Goal: Task Accomplishment & Management: Complete application form

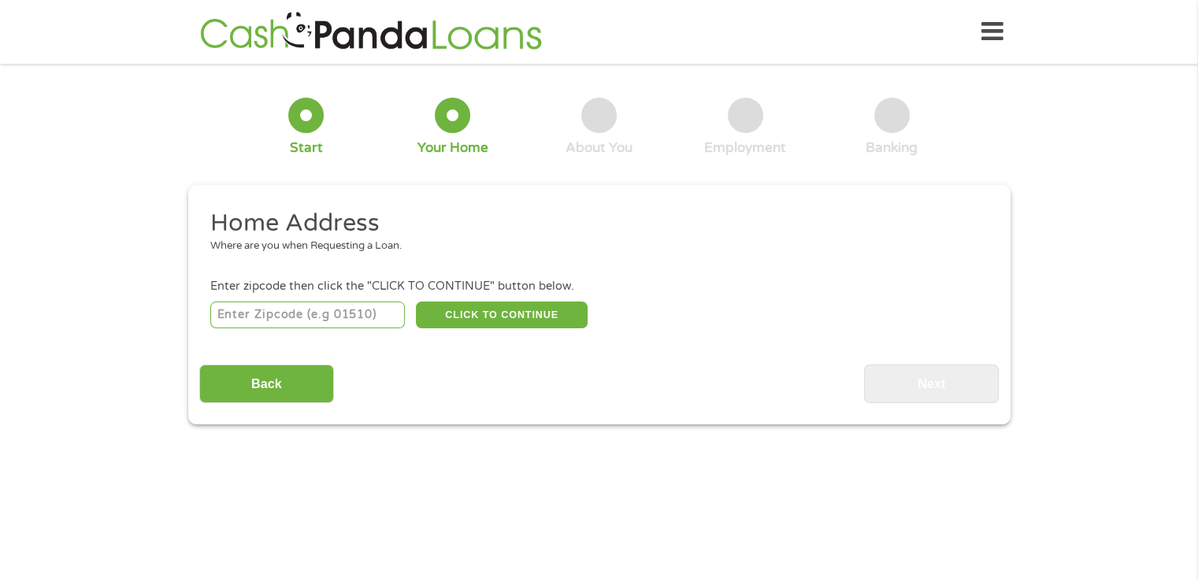
click at [303, 313] on input "number" at bounding box center [307, 315] width 195 height 27
type input "304"
click at [287, 306] on input "304" at bounding box center [307, 315] width 195 height 27
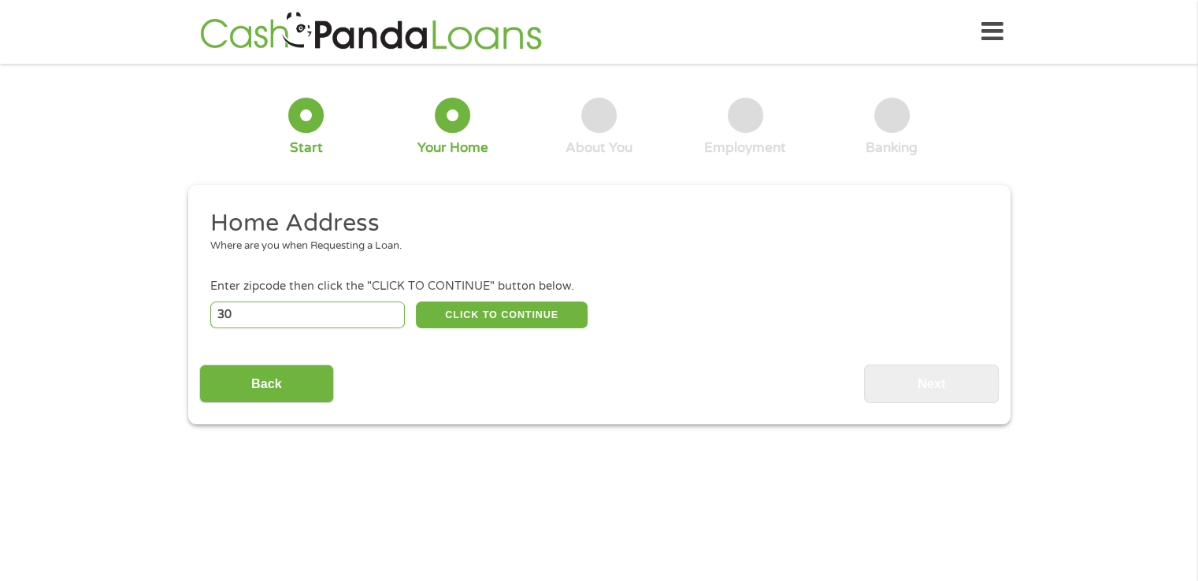
type input "3"
type input "78664"
click at [514, 313] on button "CLICK TO CONTINUE" at bounding box center [502, 315] width 172 height 27
type input "78664"
type input "Round Rock"
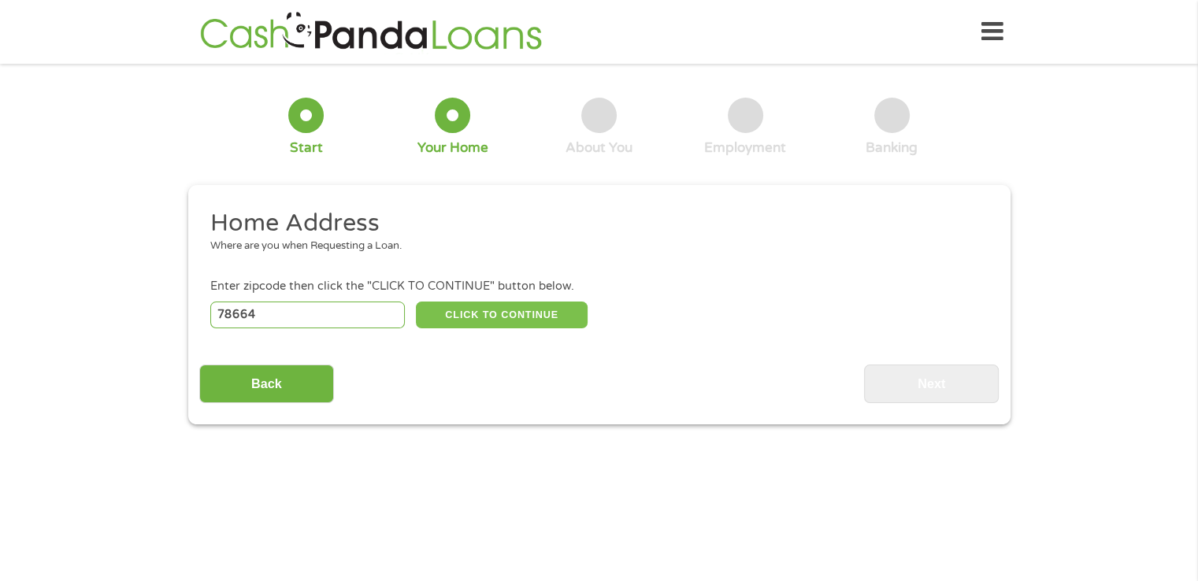
select select "[US_STATE]"
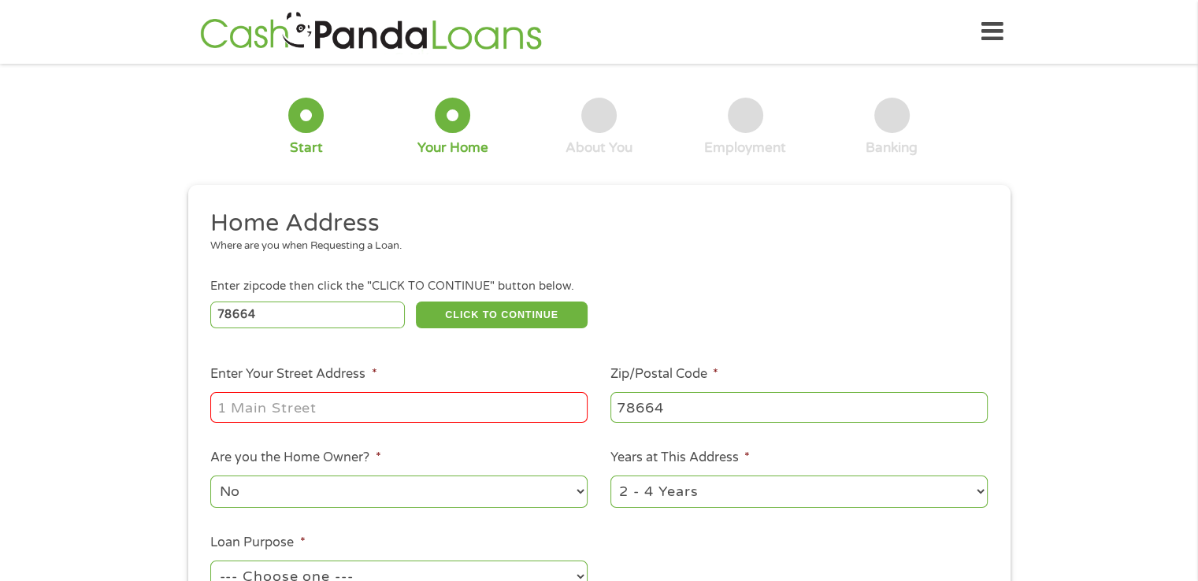
click at [297, 407] on input "Enter Your Street Address *" at bounding box center [398, 407] width 377 height 30
type input "[STREET_ADDRESS]"
click at [721, 485] on select "1 Year or less 1 - 2 Years 2 - 4 Years Over 4 Years" at bounding box center [798, 492] width 377 height 32
select select "60months"
click at [610, 477] on select "1 Year or less 1 - 2 Years 2 - 4 Years Over 4 Years" at bounding box center [798, 492] width 377 height 32
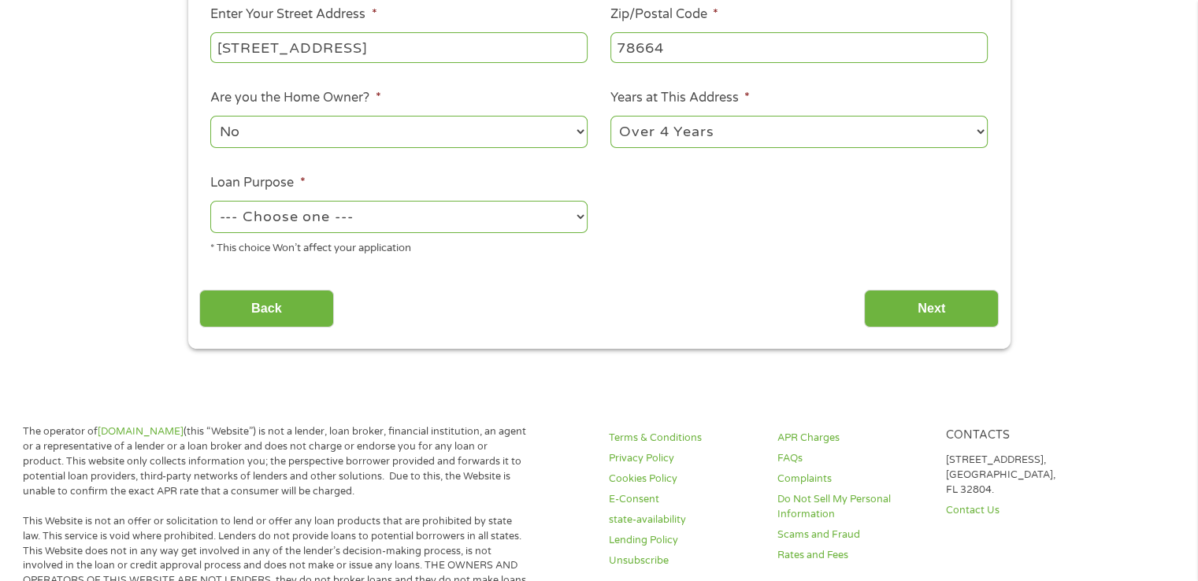
scroll to position [365, 0]
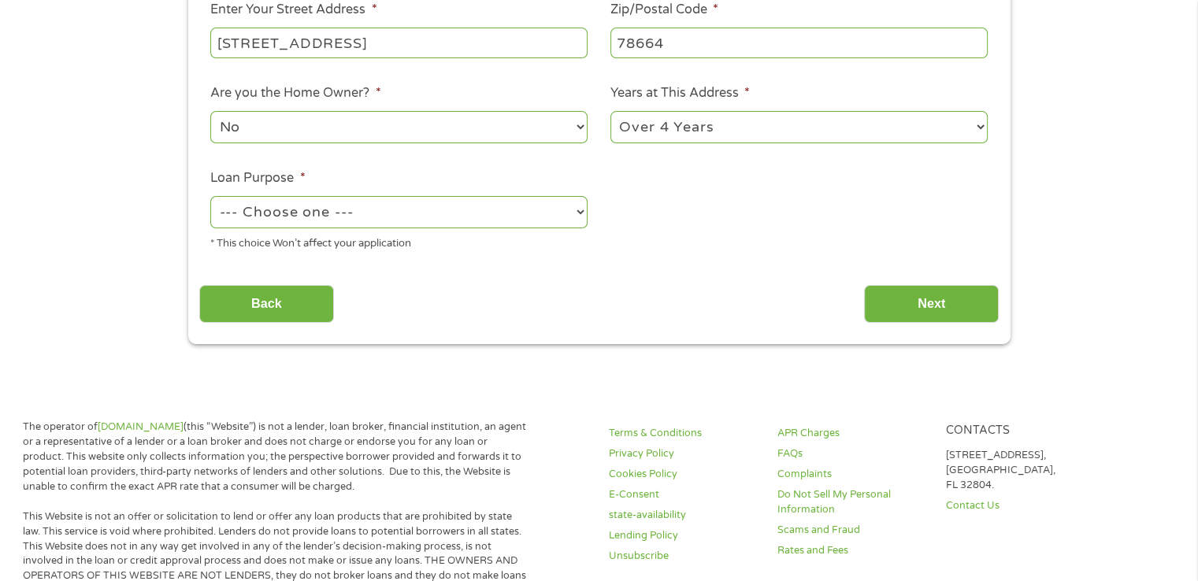
click at [328, 228] on select "--- Choose one --- Pay Bills Debt Consolidation Home Improvement Major Purchase…" at bounding box center [398, 212] width 377 height 32
select select "shorttermcash"
click at [210, 198] on select "--- Choose one --- Pay Bills Debt Consolidation Home Improvement Major Purchase…" at bounding box center [398, 212] width 377 height 32
click at [917, 317] on input "Next" at bounding box center [931, 304] width 135 height 39
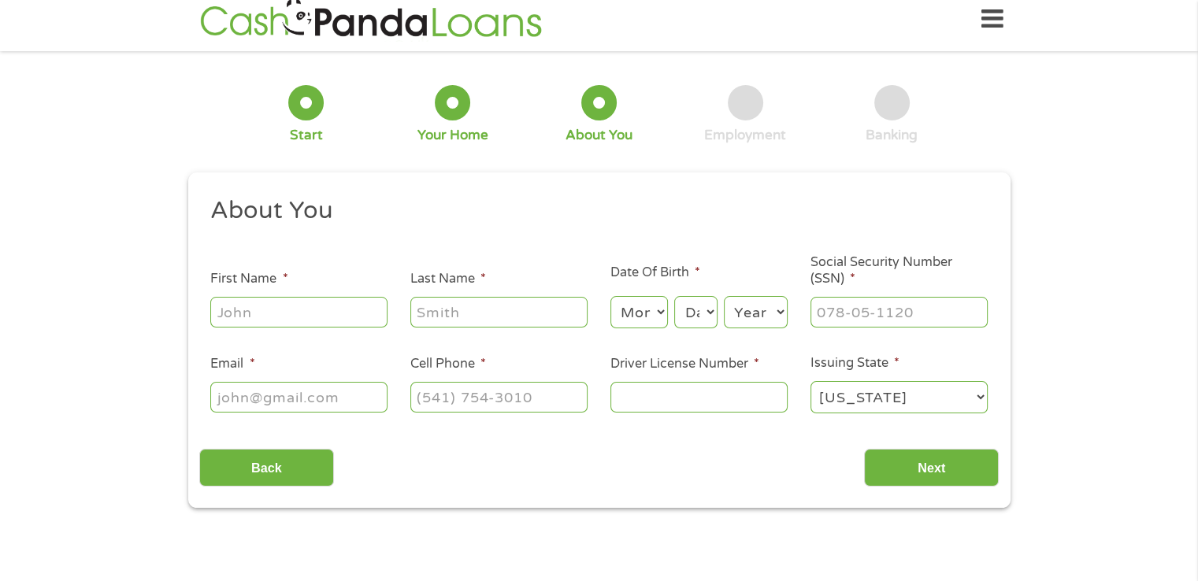
scroll to position [0, 0]
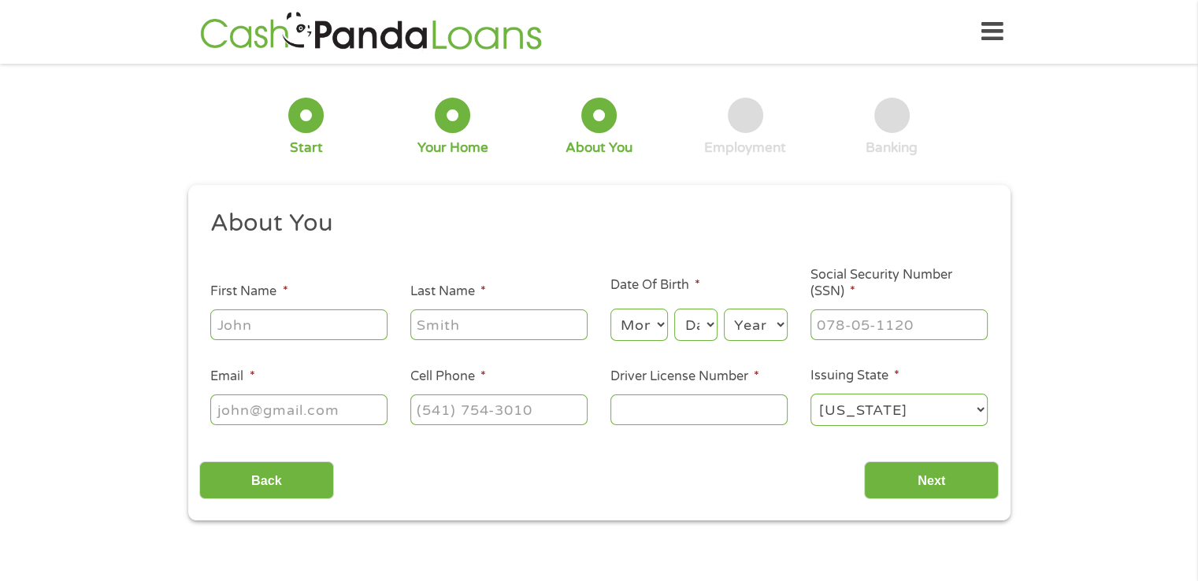
click at [335, 321] on input "First Name *" at bounding box center [298, 325] width 177 height 30
type input "[PERSON_NAME]"
click at [496, 344] on ul "About You This field is hidden when viewing the form Title * --- Choose one ---…" at bounding box center [598, 324] width 799 height 232
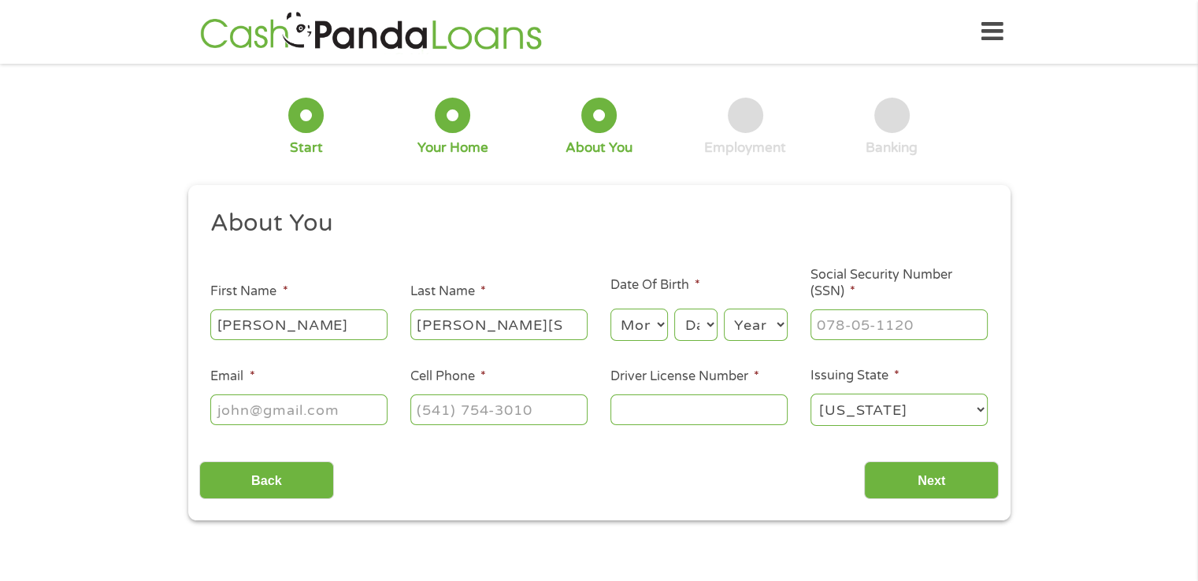
click at [504, 322] on input "[PERSON_NAME][S" at bounding box center [498, 325] width 177 height 30
type input "[PERSON_NAME]"
click at [652, 328] on select "Month 1 2 3 4 5 6 7 8 9 10 11 12" at bounding box center [638, 325] width 57 height 32
select select "1"
click at [610, 310] on select "Month 1 2 3 4 5 6 7 8 9 10 11 12" at bounding box center [638, 325] width 57 height 32
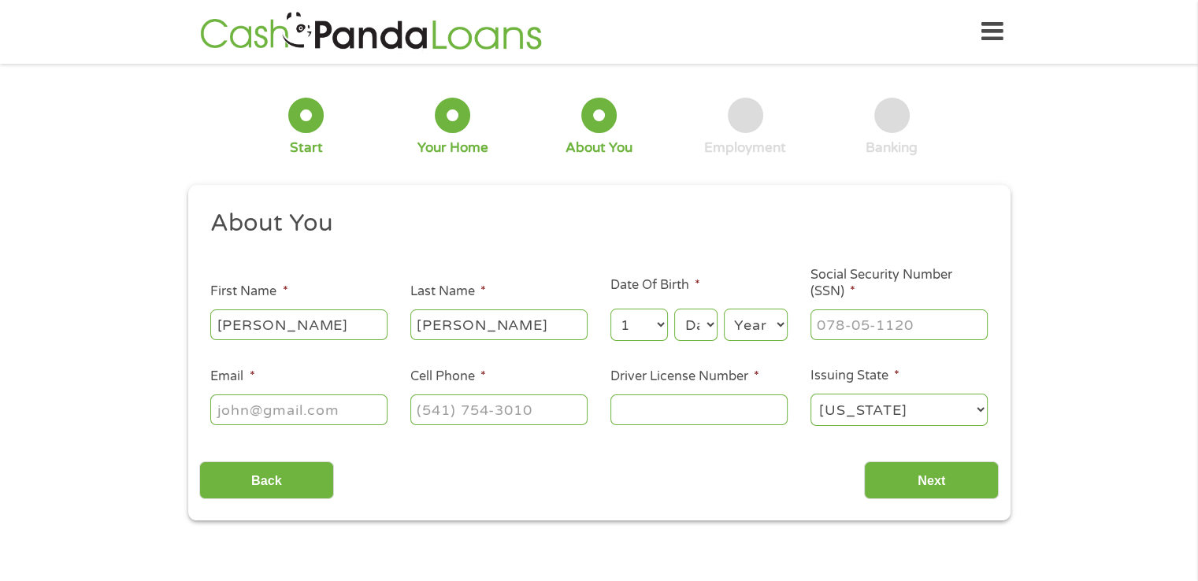
click at [693, 336] on select "Day 1 2 3 4 5 6 7 8 9 10 11 12 13 14 15 16 17 18 19 20 21 22 23 24 25 26 27 28 …" at bounding box center [695, 325] width 43 height 32
select select "21"
click at [674, 310] on select "Day 1 2 3 4 5 6 7 8 9 10 11 12 13 14 15 16 17 18 19 20 21 22 23 24 25 26 27 28 …" at bounding box center [695, 325] width 43 height 32
click at [744, 332] on select "Year [DATE] 2006 2005 2004 2003 2002 2001 2000 1999 1998 1997 1996 1995 1994 19…" at bounding box center [756, 325] width 64 height 32
select select "1979"
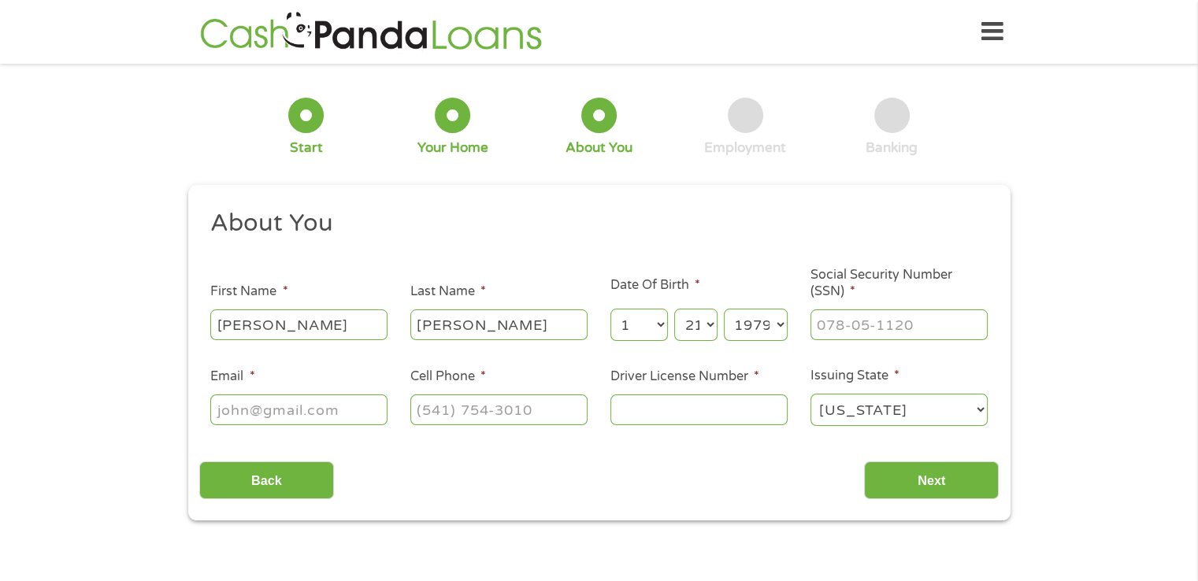
click at [724, 310] on select "Year [DATE] 2006 2005 2004 2003 2002 2001 2000 1999 1998 1997 1996 1995 1994 19…" at bounding box center [756, 325] width 64 height 32
click at [876, 335] on input "___-__-____" at bounding box center [898, 325] width 177 height 30
type input "453-91-0247"
click at [312, 417] on input "Email *" at bounding box center [298, 410] width 177 height 30
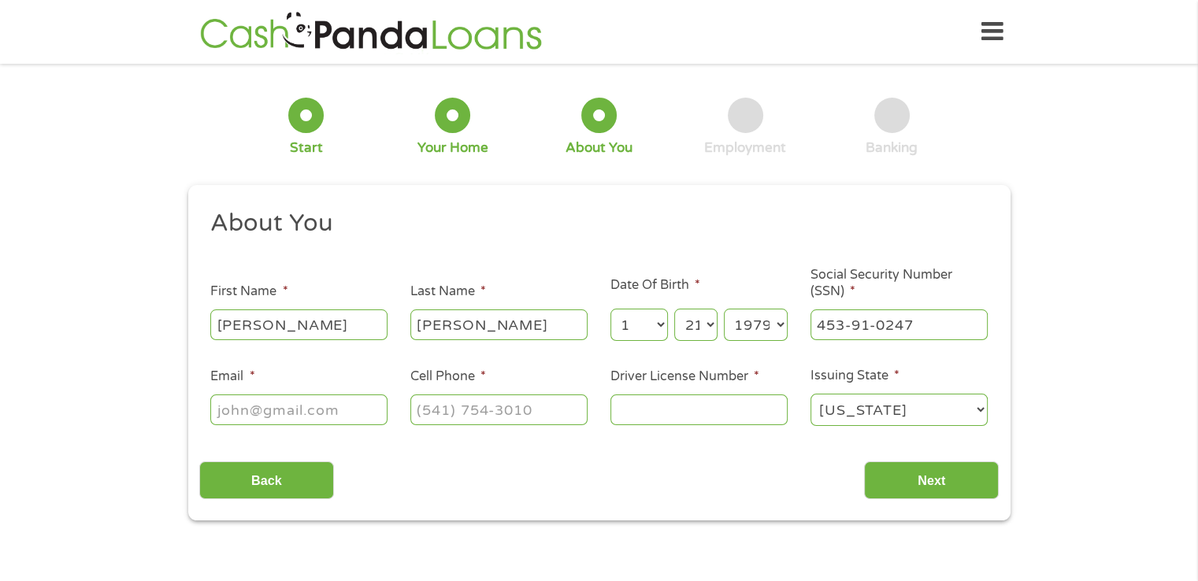
click at [312, 417] on input "Email *" at bounding box center [298, 410] width 177 height 30
click at [328, 417] on input "[EMAIL_ADDRESS][DOMAIN_NAME]" at bounding box center [298, 410] width 177 height 30
type input "[EMAIL_ADDRESS][DOMAIN_NAME]"
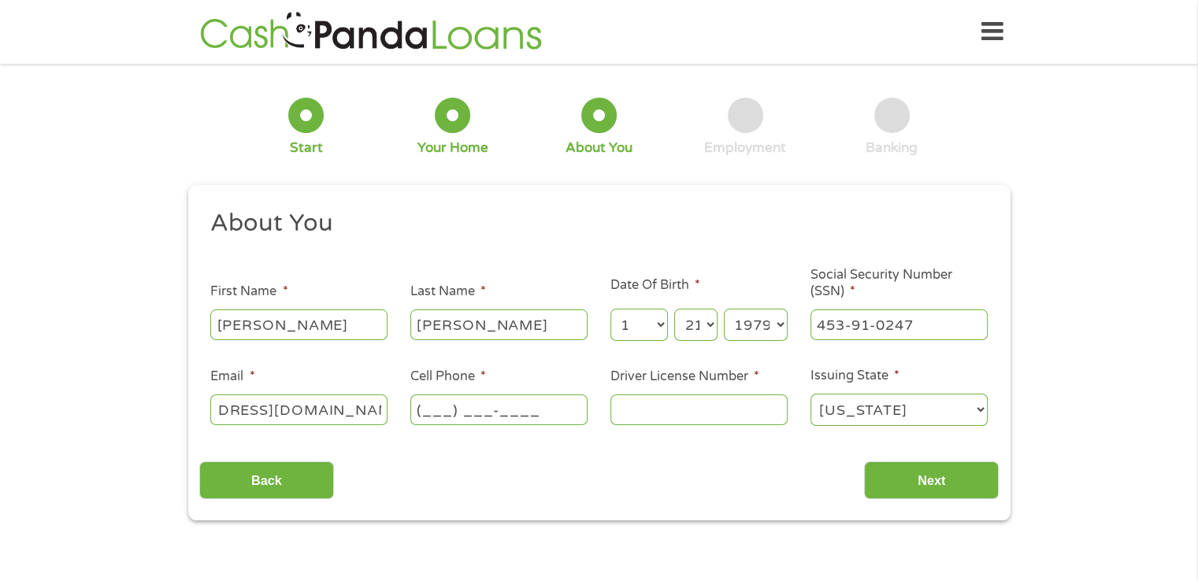
scroll to position [0, 0]
click at [467, 417] on input "(___) ___-____" at bounding box center [498, 410] width 177 height 30
type input "[PHONE_NUMBER]"
click at [671, 417] on input "Driver License Number *" at bounding box center [698, 410] width 177 height 30
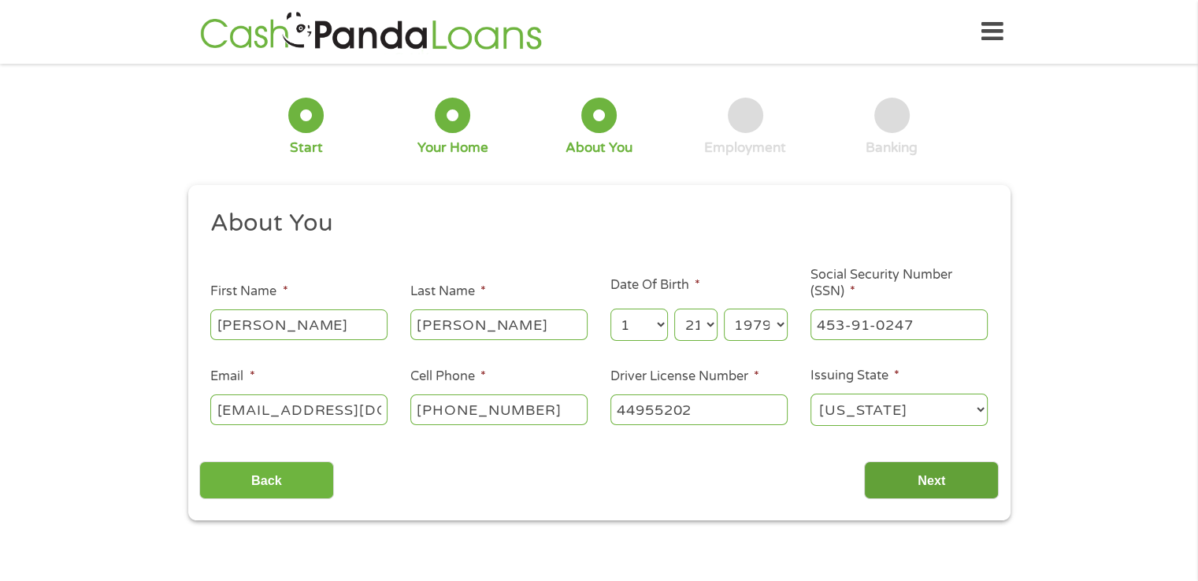
type input "44955202"
click at [912, 480] on input "Next" at bounding box center [931, 481] width 135 height 39
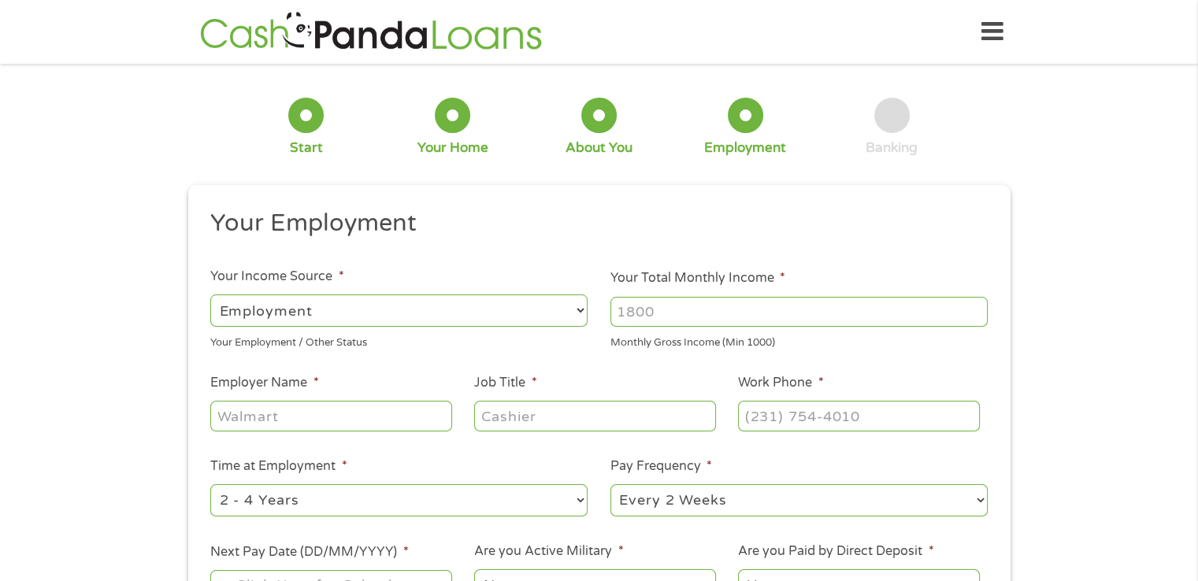
scroll to position [6, 6]
click at [725, 321] on input "Your Total Monthly Income *" at bounding box center [798, 312] width 377 height 30
type input "4500"
click at [305, 425] on input "Employer Name *" at bounding box center [330, 416] width 241 height 30
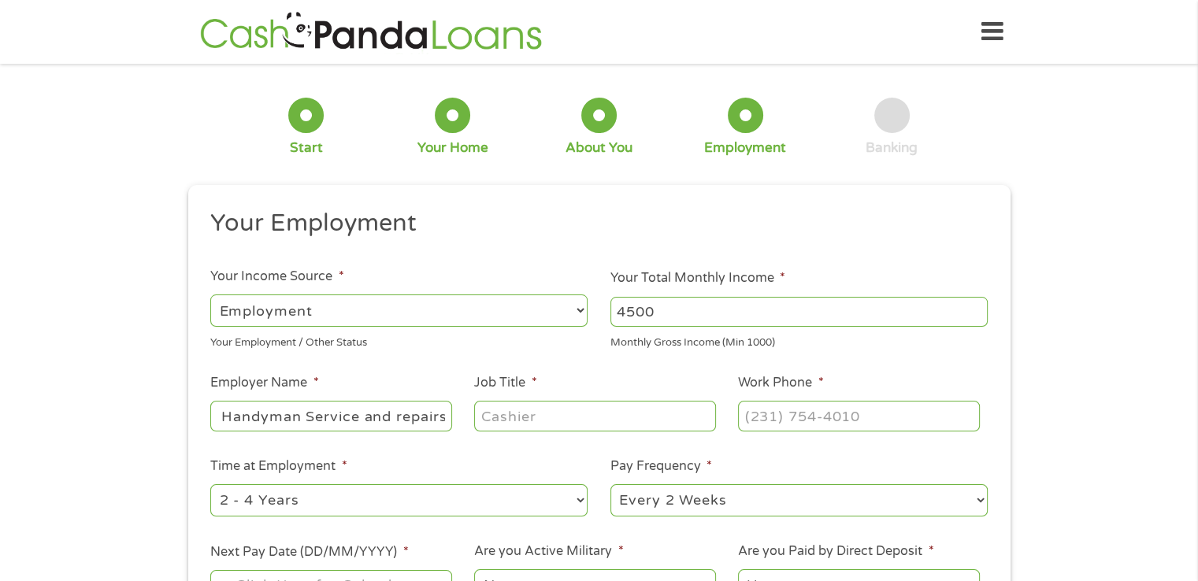
type input "CP Handyman Service and repairs"
click at [523, 422] on input "Job Title *" at bounding box center [594, 416] width 241 height 30
type input "handyman"
drag, startPoint x: 851, startPoint y: 436, endPoint x: 857, endPoint y: 413, distance: 24.5
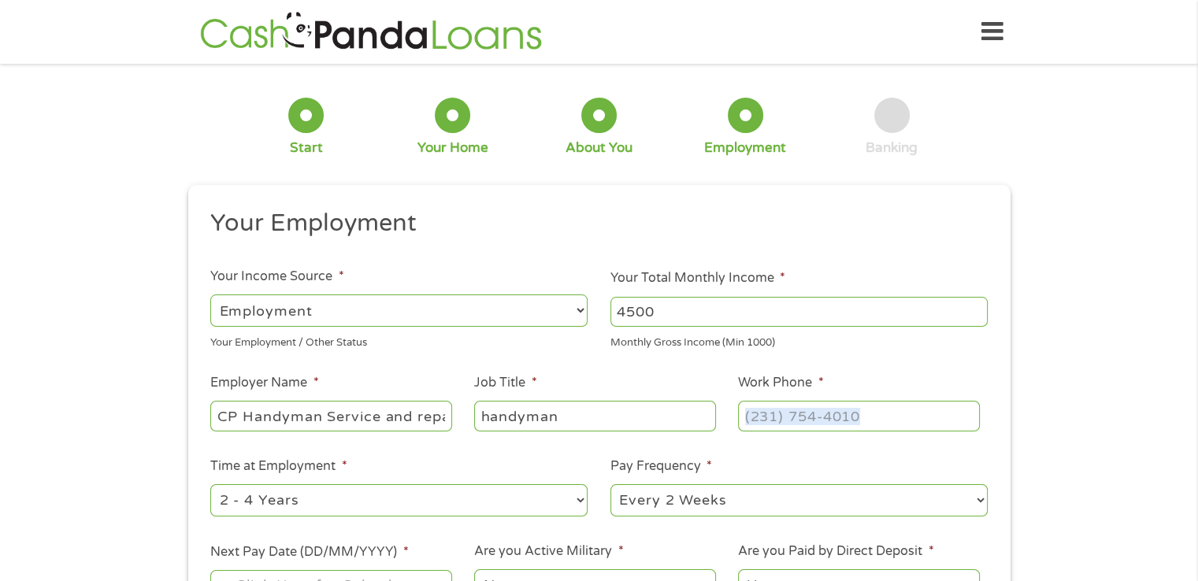
click at [857, 413] on ul "Your Employment Your Income Source * --- Choose one --- Employment [DEMOGRAPHIC…" at bounding box center [598, 412] width 799 height 408
click at [857, 413] on input "(___) ___-____" at bounding box center [858, 416] width 241 height 30
type input "[PHONE_NUMBER]"
click at [341, 489] on select "--- Choose one --- 1 Year or less 1 - 2 Years 2 - 4 Years Over 4 Years" at bounding box center [398, 500] width 377 height 32
select select "60months"
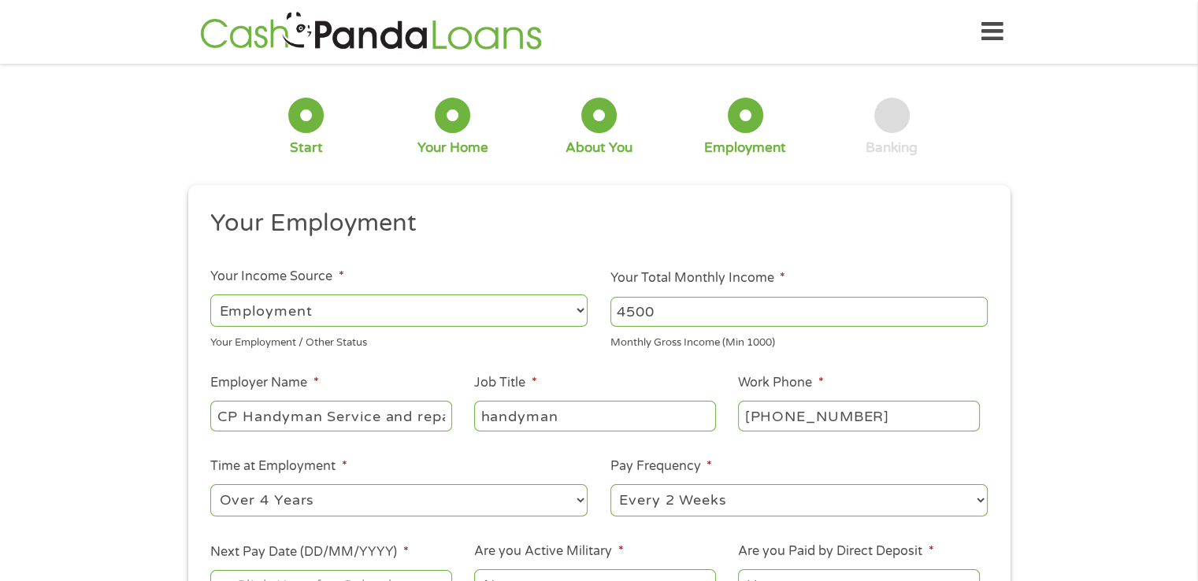
click at [210, 485] on select "--- Choose one --- 1 Year or less 1 - 2 Years 2 - 4 Years Over 4 Years" at bounding box center [398, 500] width 377 height 32
click at [848, 502] on select "--- Choose one --- Every 2 Weeks Every Week Monthly Semi-Monthly" at bounding box center [798, 500] width 377 height 32
select select "semimonthly"
click at [610, 485] on select "--- Choose one --- Every 2 Weeks Every Week Monthly Semi-Monthly" at bounding box center [798, 500] width 377 height 32
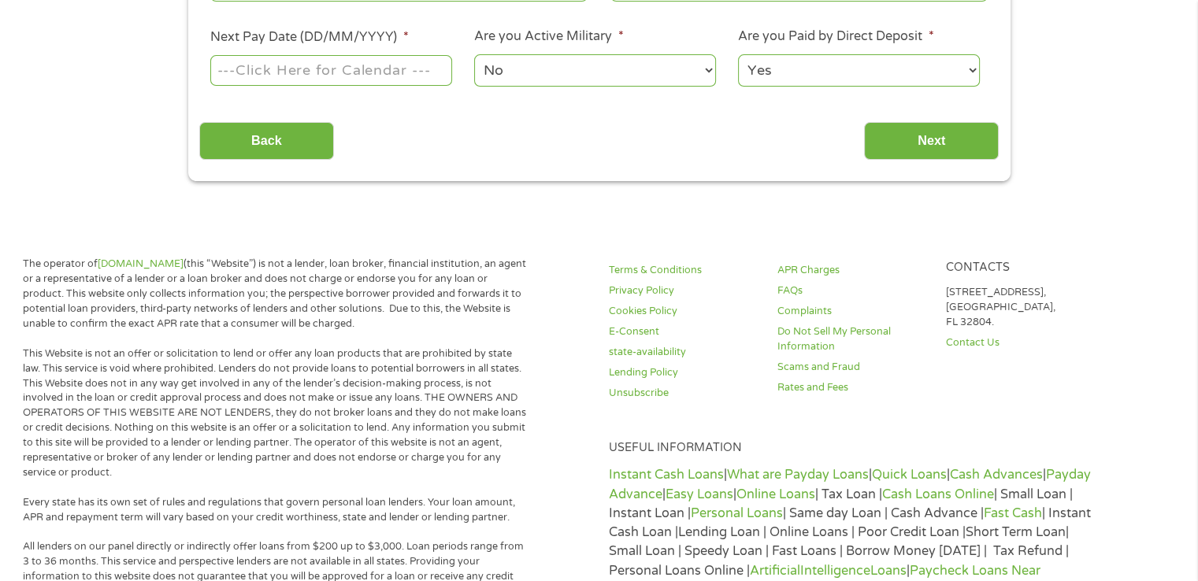
scroll to position [501, 0]
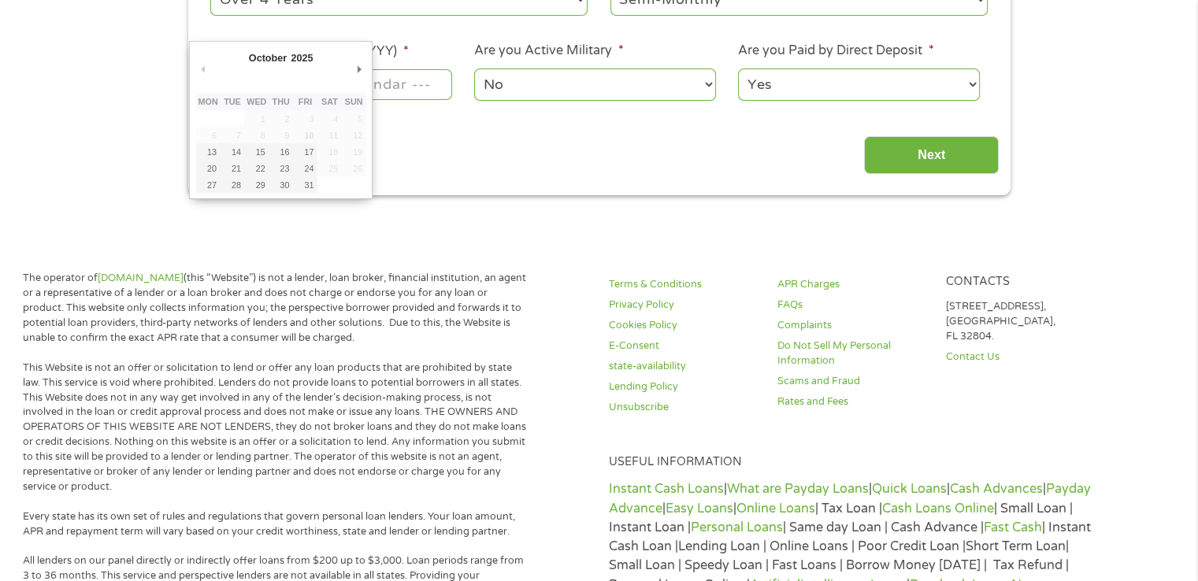
click at [311, 92] on body "Home Get Loan Offer How it works FAQs Blog Cash Loans Quick Loans Online Loans …" at bounding box center [599, 431] width 1198 height 1865
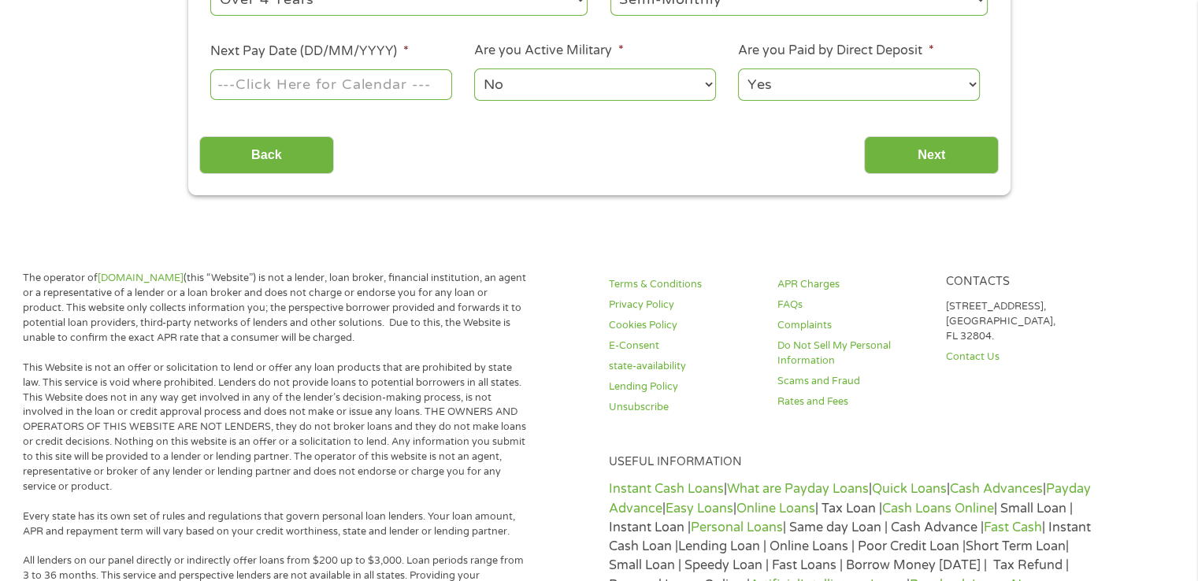
click at [310, 98] on input "Next Pay Date (DD/MM/YYYY) *" at bounding box center [330, 84] width 241 height 30
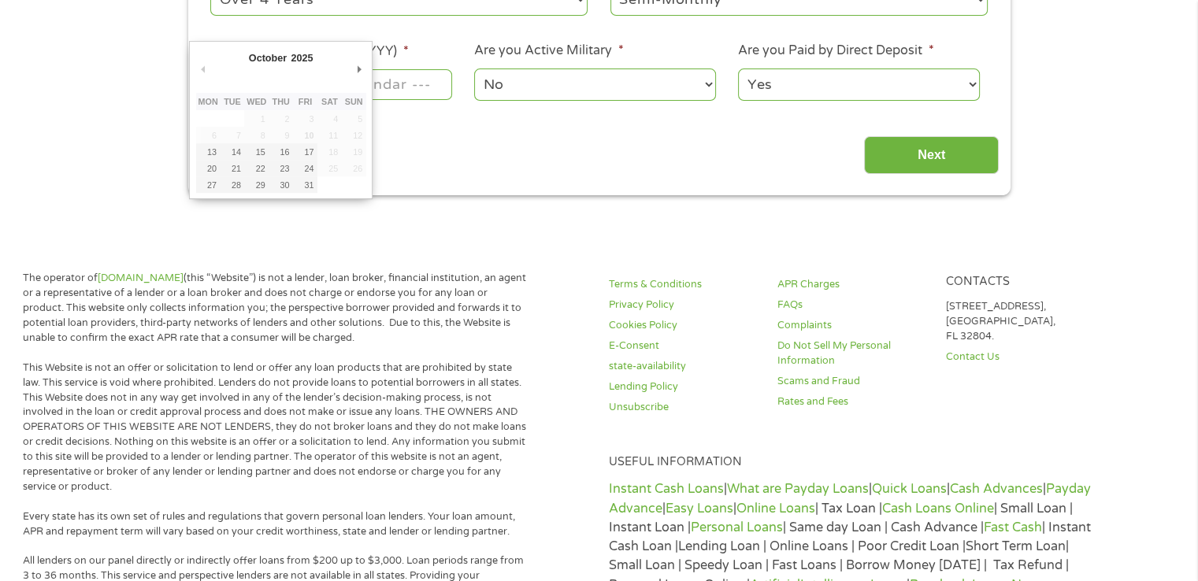
click at [310, 98] on abbr "Fri" at bounding box center [305, 101] width 13 height 9
type input "[DATE]"
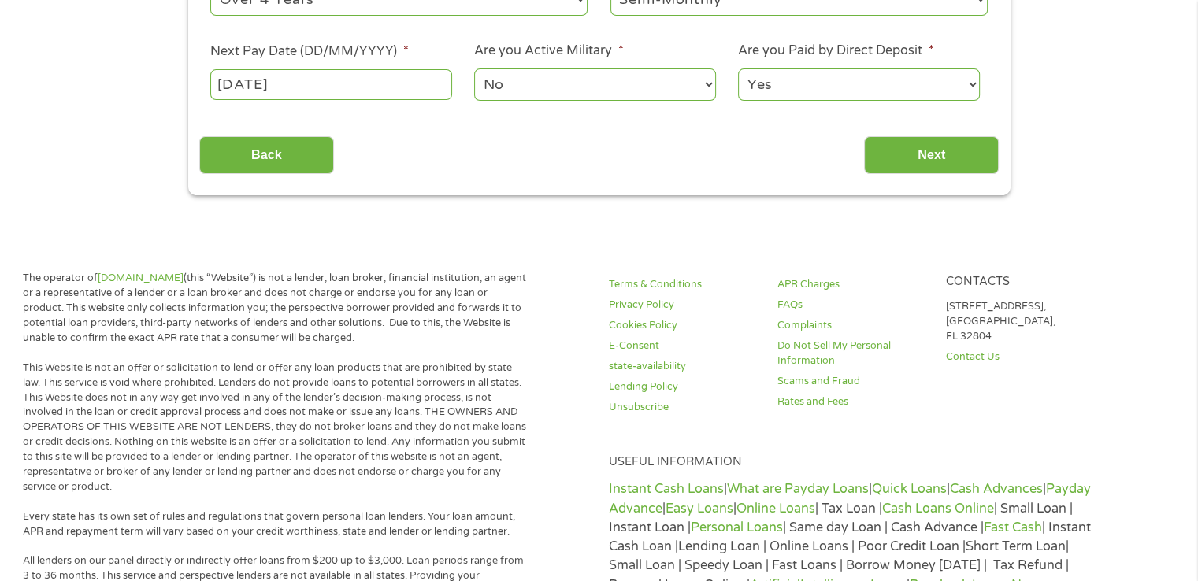
click at [812, 89] on select "Yes No" at bounding box center [858, 85] width 241 height 32
select select "0"
click at [738, 69] on select "Yes No" at bounding box center [858, 85] width 241 height 32
click at [948, 168] on input "Next" at bounding box center [931, 155] width 135 height 39
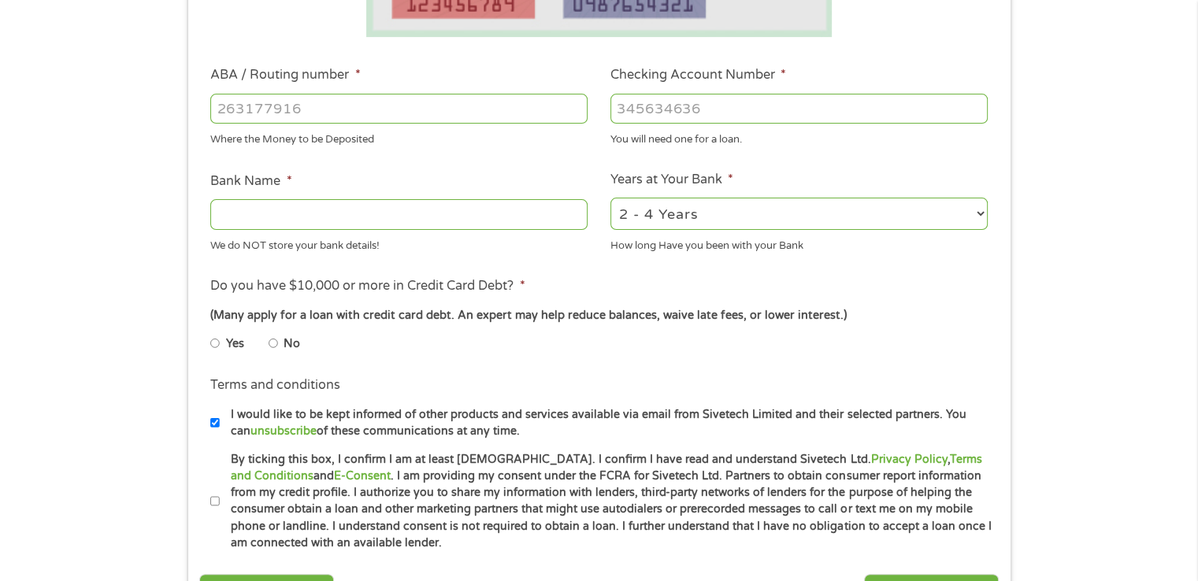
scroll to position [460, 0]
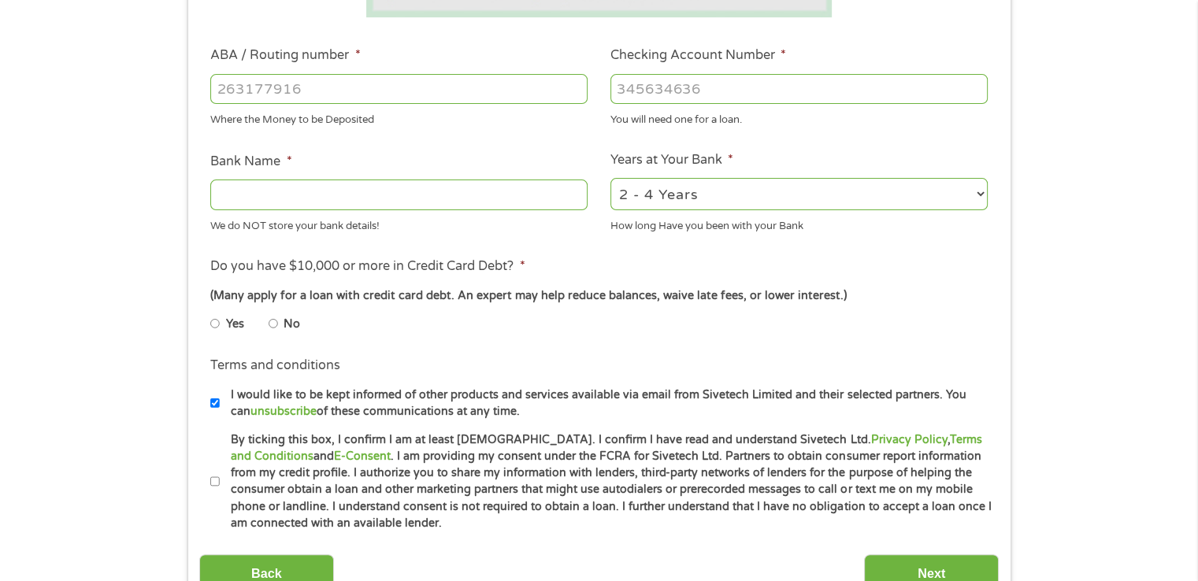
click at [299, 86] on input "ABA / Routing number *" at bounding box center [398, 89] width 377 height 30
type input "124303214"
click at [684, 98] on input "Checking Account Number *" at bounding box center [798, 89] width 377 height 30
click at [660, 78] on input "Checking Account Number *" at bounding box center [798, 89] width 377 height 30
click at [677, 81] on input "Checking Account Number *" at bounding box center [798, 89] width 377 height 30
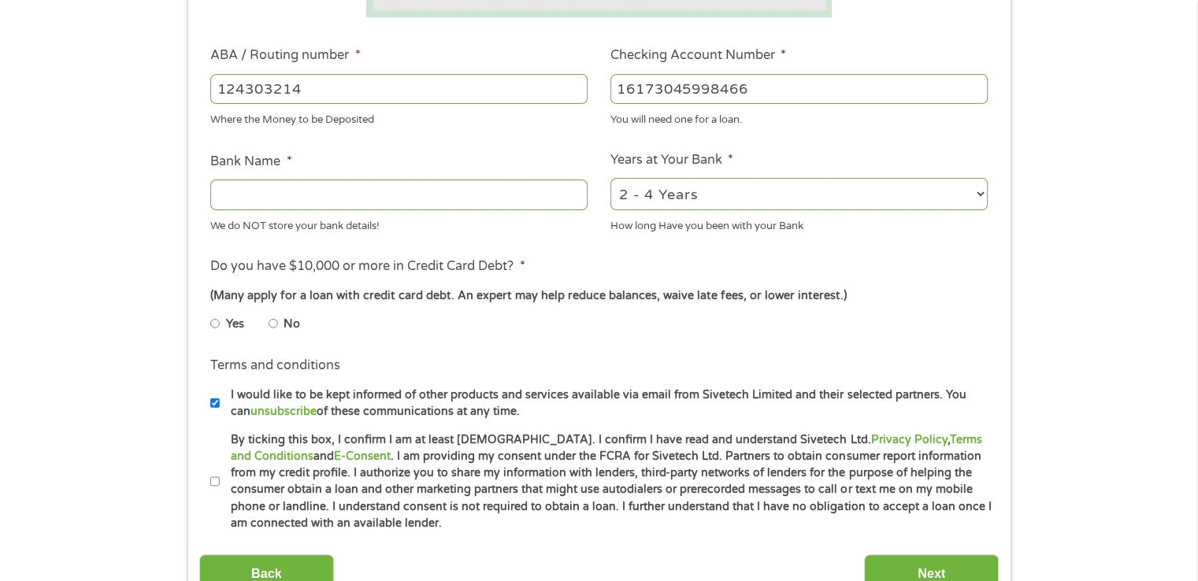
type input "16173045998466"
click at [308, 195] on input "Bank Name *" at bounding box center [398, 195] width 377 height 30
type input "greendot"
click at [658, 199] on select "2 - 4 Years 6 - 12 Months 1 - 2 Years Over 4 Years" at bounding box center [798, 194] width 377 height 32
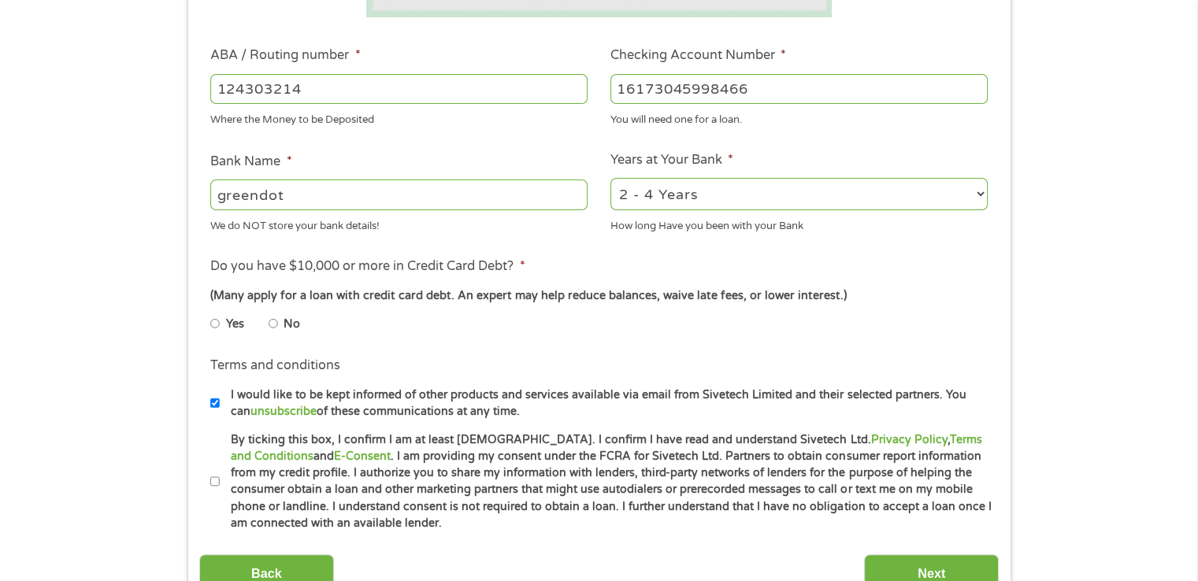
select select "24months"
click at [610, 178] on select "2 - 4 Years 6 - 12 Months 1 - 2 Years Over 4 Years" at bounding box center [798, 194] width 377 height 32
click at [276, 326] on input "No" at bounding box center [273, 323] width 9 height 25
radio input "true"
click at [220, 488] on label "By ticking this box, I confirm I am at least [DEMOGRAPHIC_DATA]. I confirm I ha…" at bounding box center [606, 482] width 773 height 101
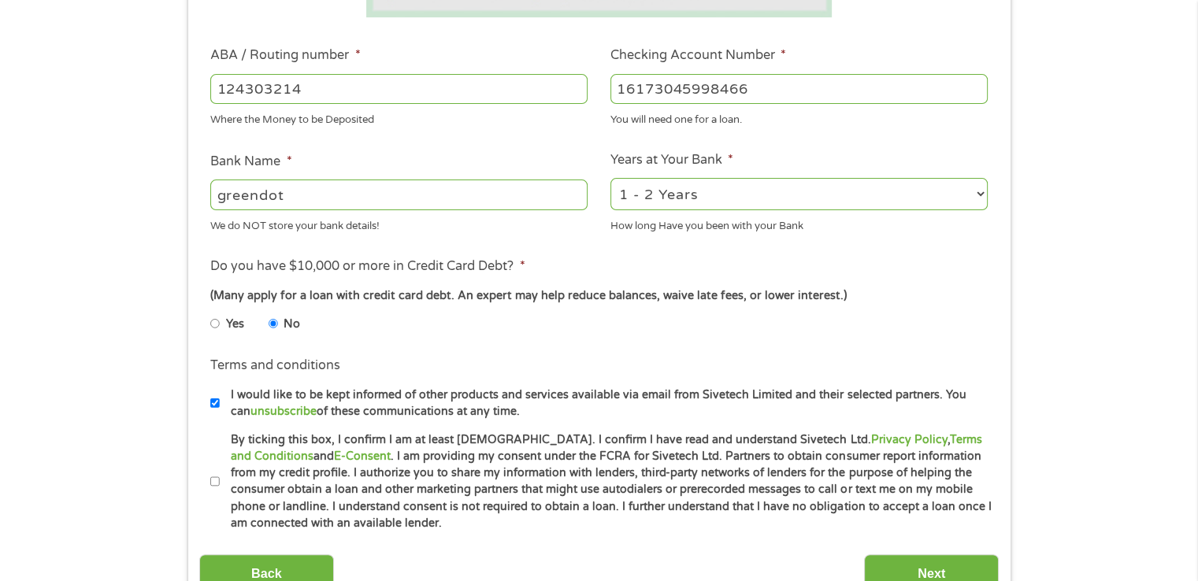
click at [219, 488] on input "By ticking this box, I confirm I am at least [DEMOGRAPHIC_DATA]. I confirm I ha…" at bounding box center [214, 481] width 9 height 25
checkbox input "true"
click at [205, 404] on li "Terms and conditions I would like to be kept informed of other products and ser…" at bounding box center [598, 388] width 799 height 64
click at [213, 397] on input "I would like to be kept informed of other products and services available via e…" at bounding box center [214, 403] width 9 height 25
checkbox input "false"
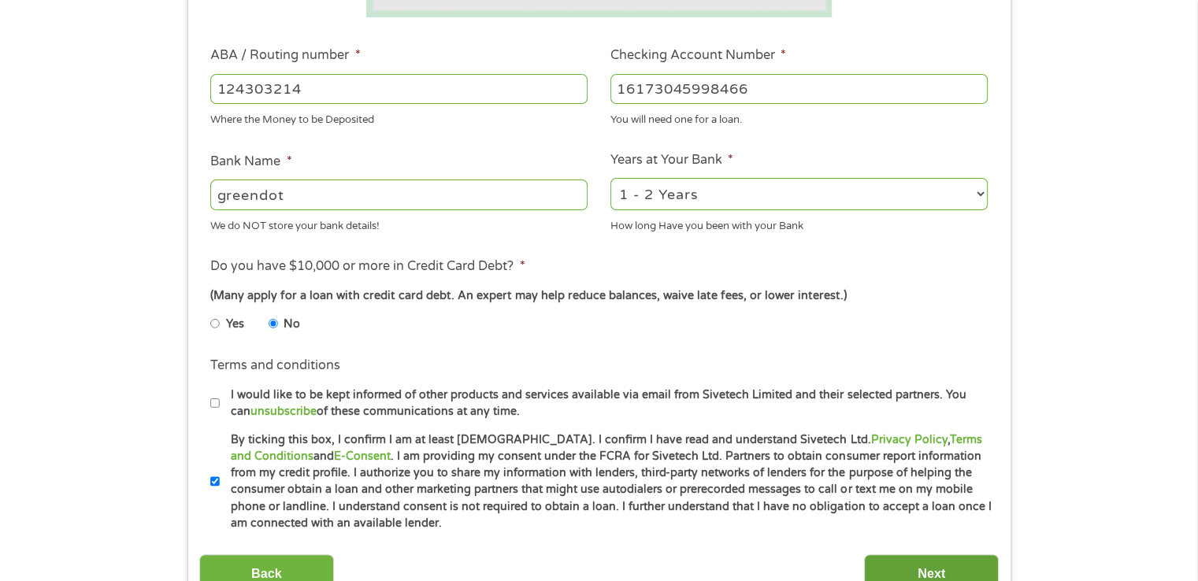
click at [945, 569] on input "Next" at bounding box center [931, 573] width 135 height 39
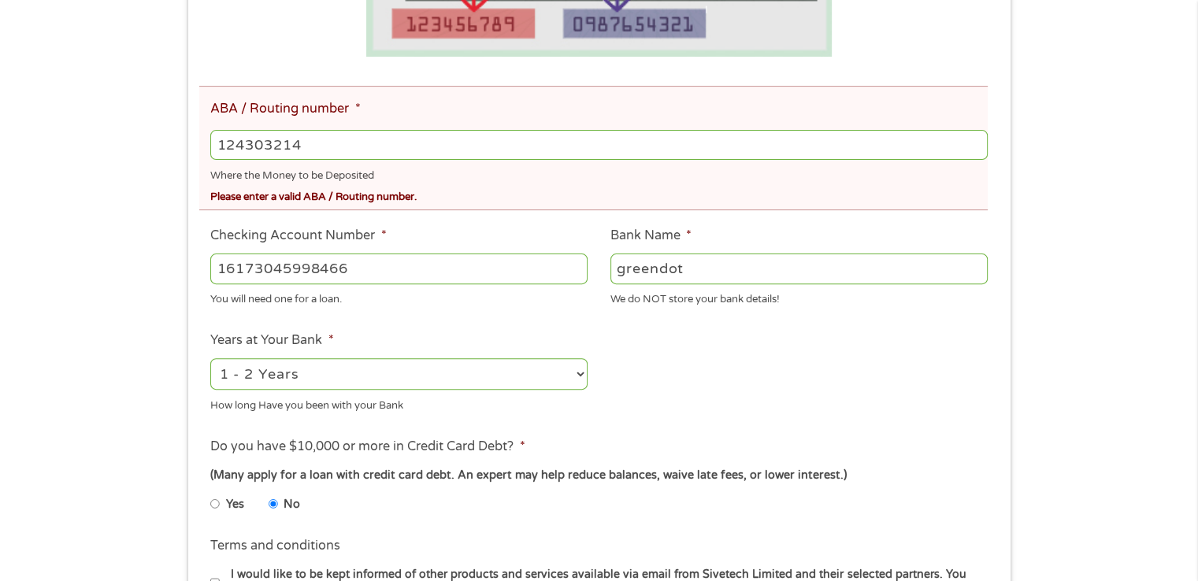
scroll to position [473, 0]
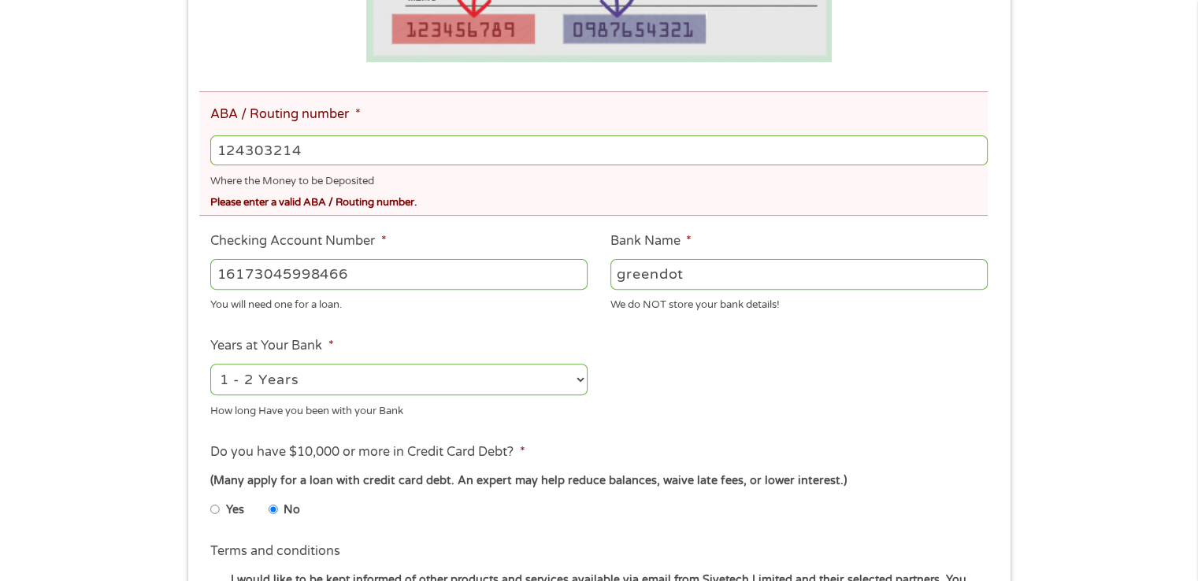
click at [331, 149] on input "124303214" at bounding box center [598, 150] width 777 height 30
type input "1"
type input "103100195"
type input "CENTRAL NATIONAL BANK TRUST"
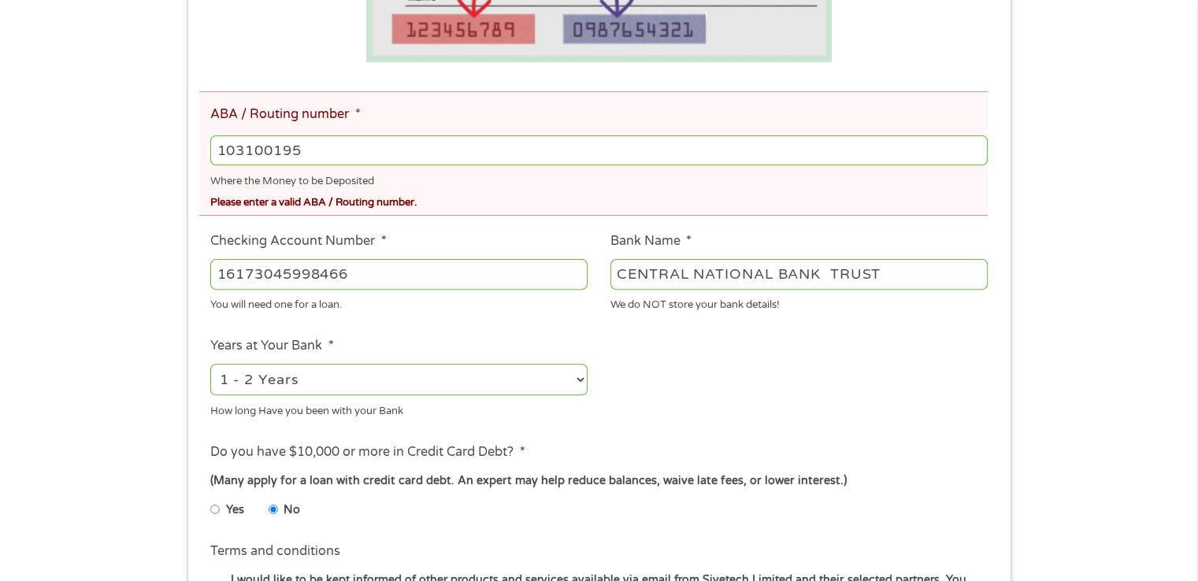
type input "103100195"
click at [293, 277] on input "16173045998466" at bounding box center [398, 274] width 377 height 30
click at [396, 264] on input "16173045998466" at bounding box center [398, 274] width 377 height 30
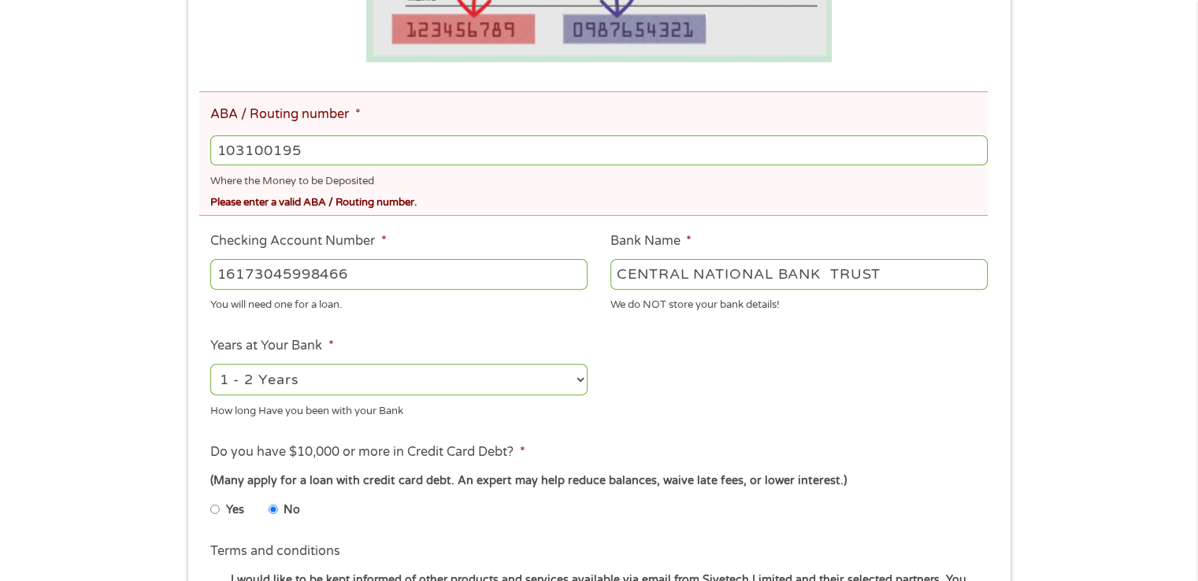
click at [396, 264] on input "16173045998466" at bounding box center [398, 274] width 377 height 30
drag, startPoint x: 396, startPoint y: 264, endPoint x: 329, endPoint y: 267, distance: 67.0
click at [329, 267] on input "16173045998466" at bounding box center [398, 274] width 377 height 30
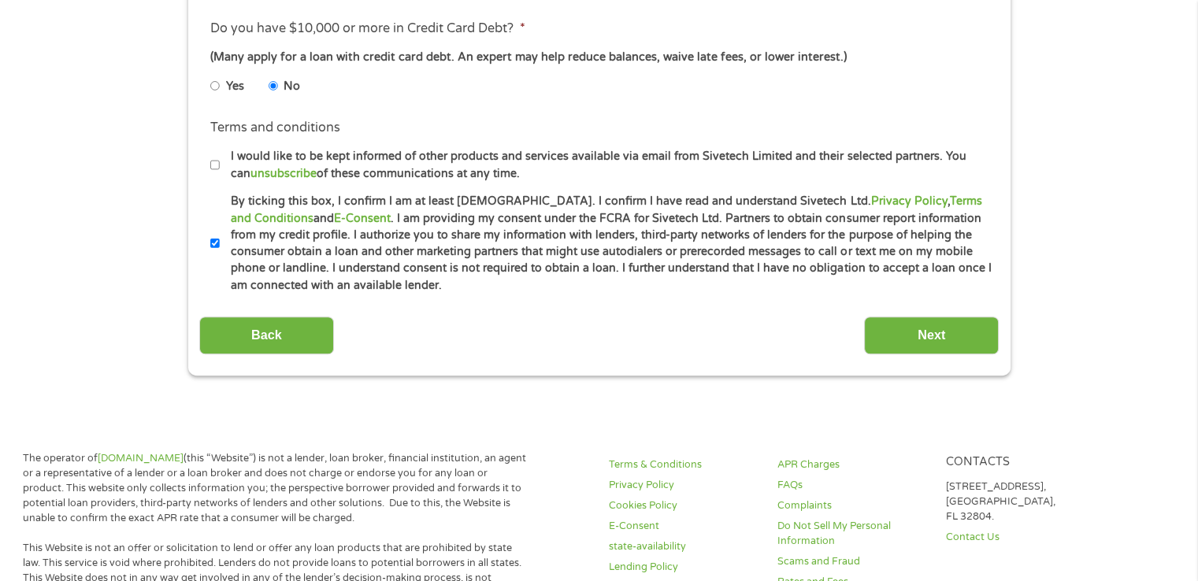
scroll to position [917, 0]
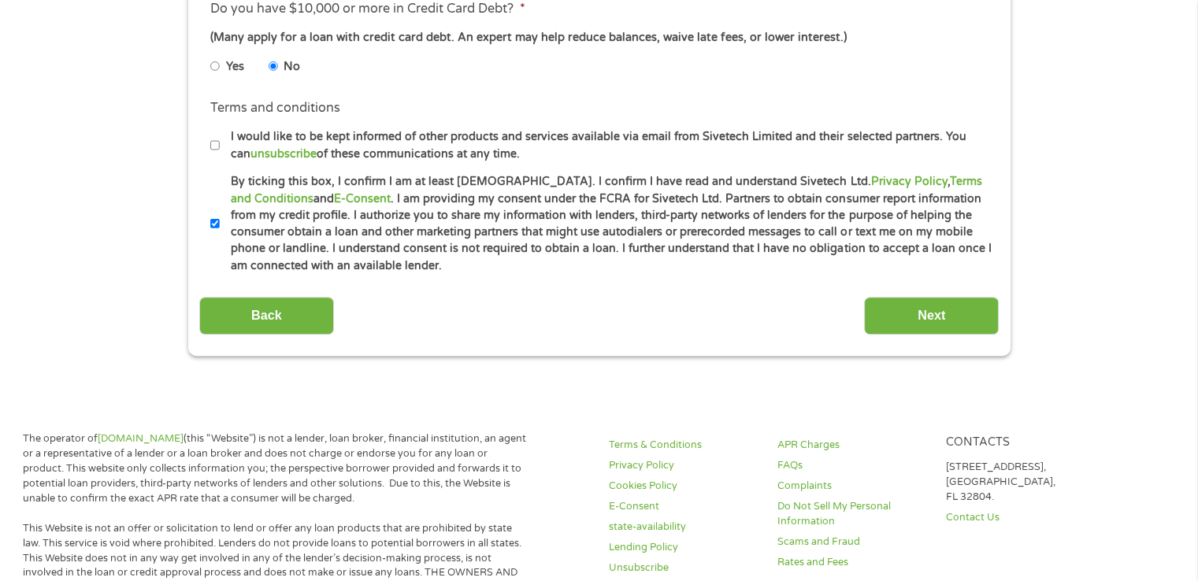
type input "248157734307"
click at [922, 325] on input "Next" at bounding box center [931, 316] width 135 height 39
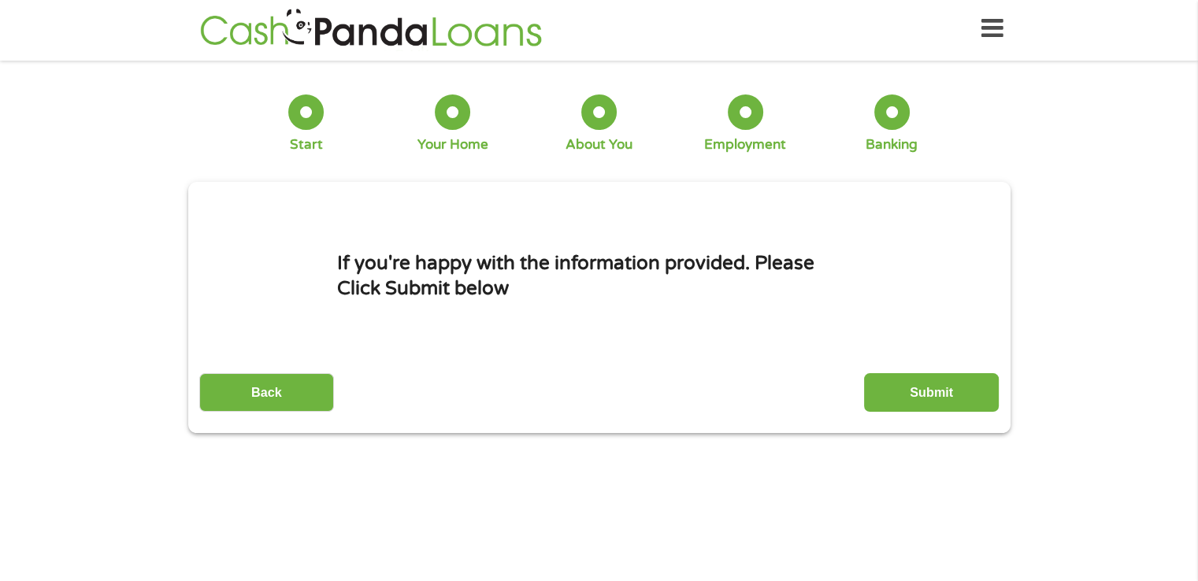
scroll to position [0, 0]
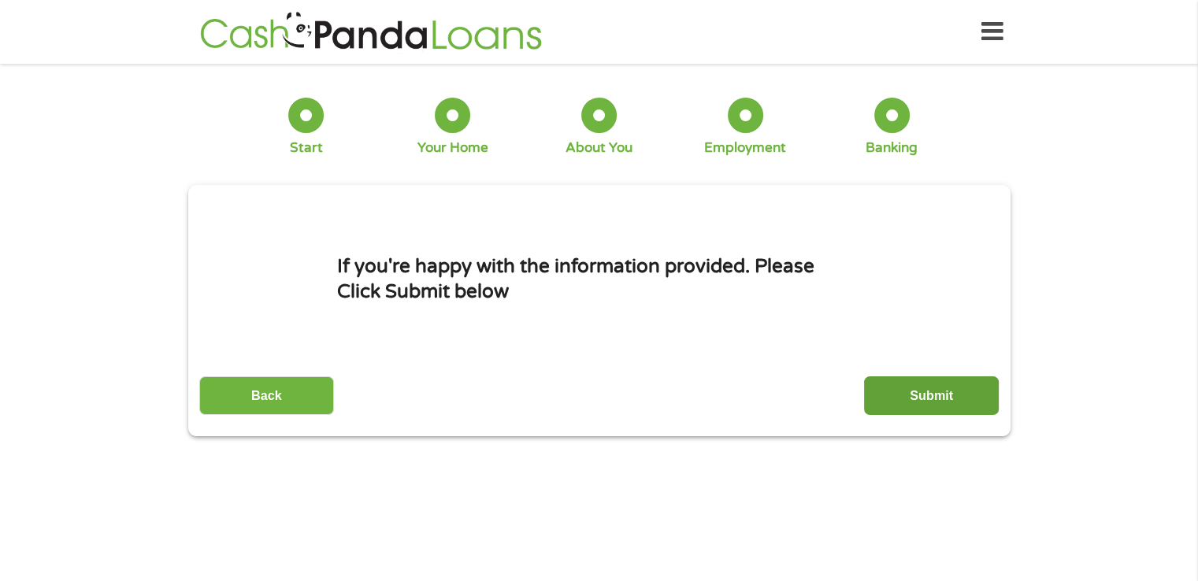
click at [912, 395] on input "Submit" at bounding box center [931, 395] width 135 height 39
